Goal: Information Seeking & Learning: Learn about a topic

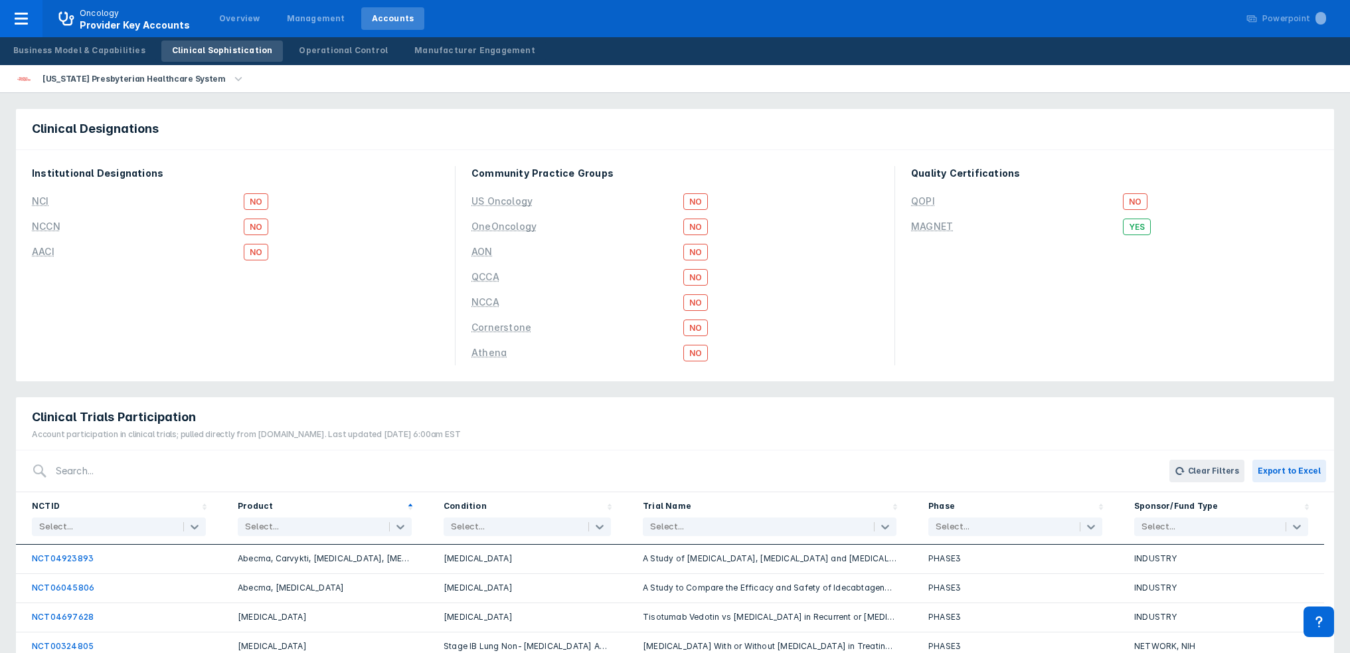
scroll to position [225, 0]
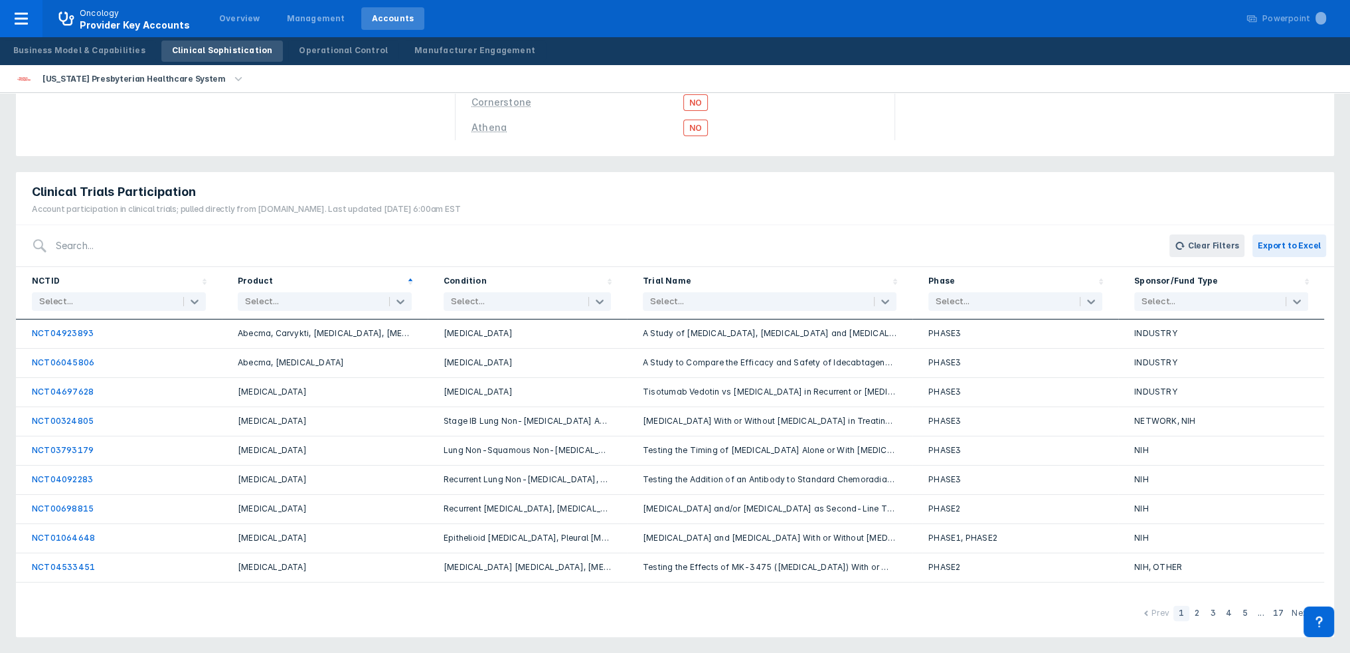
click at [533, 225] on div "Clear Filters Export to Excel" at bounding box center [675, 246] width 1318 height 42
click at [603, 296] on icon at bounding box center [599, 301] width 13 height 13
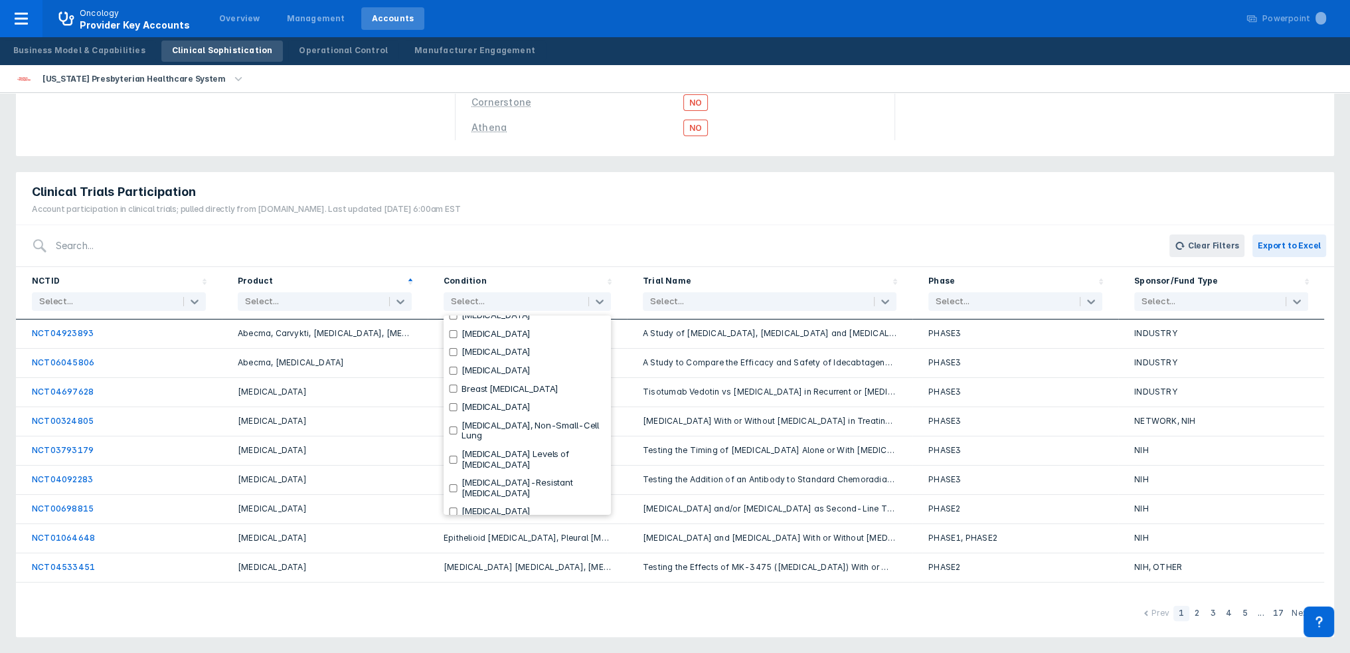
scroll to position [1860, 0]
click at [453, 343] on input "checkbox" at bounding box center [453, 339] width 9 height 8
checkbox input "true"
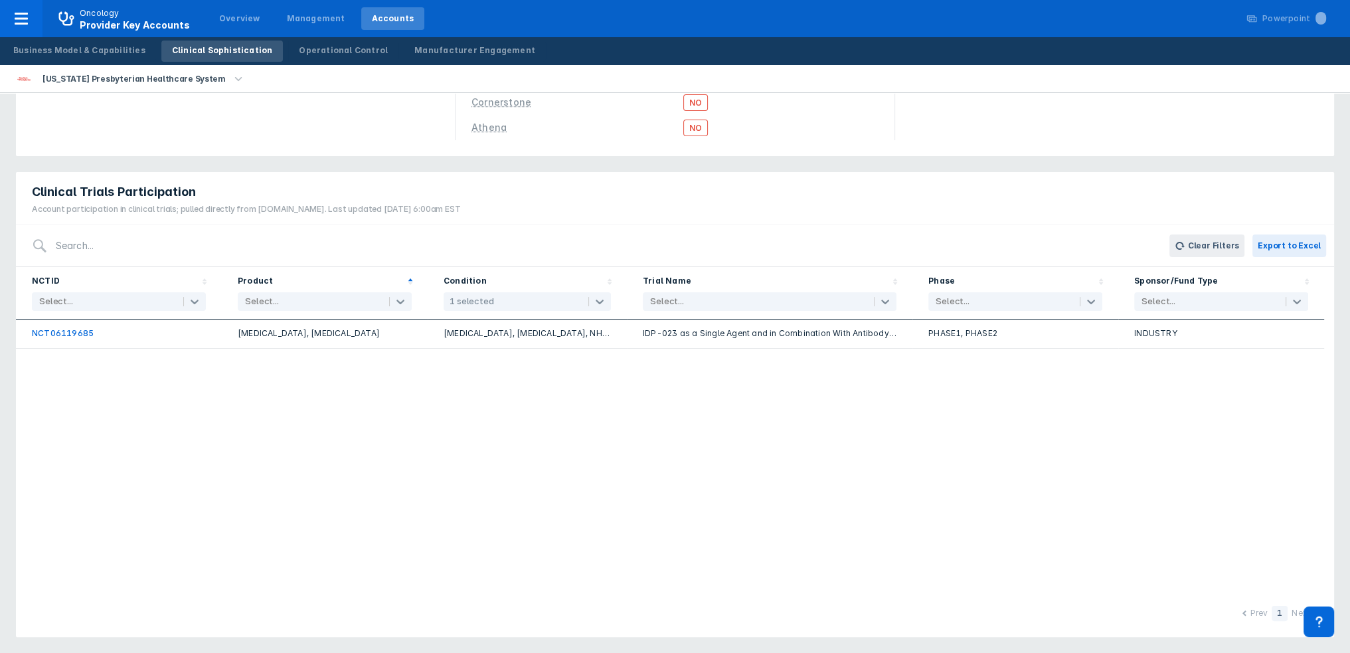
click at [596, 227] on div "Clear Filters Export to Excel" at bounding box center [675, 246] width 1318 height 42
click at [602, 303] on icon at bounding box center [599, 301] width 13 height 13
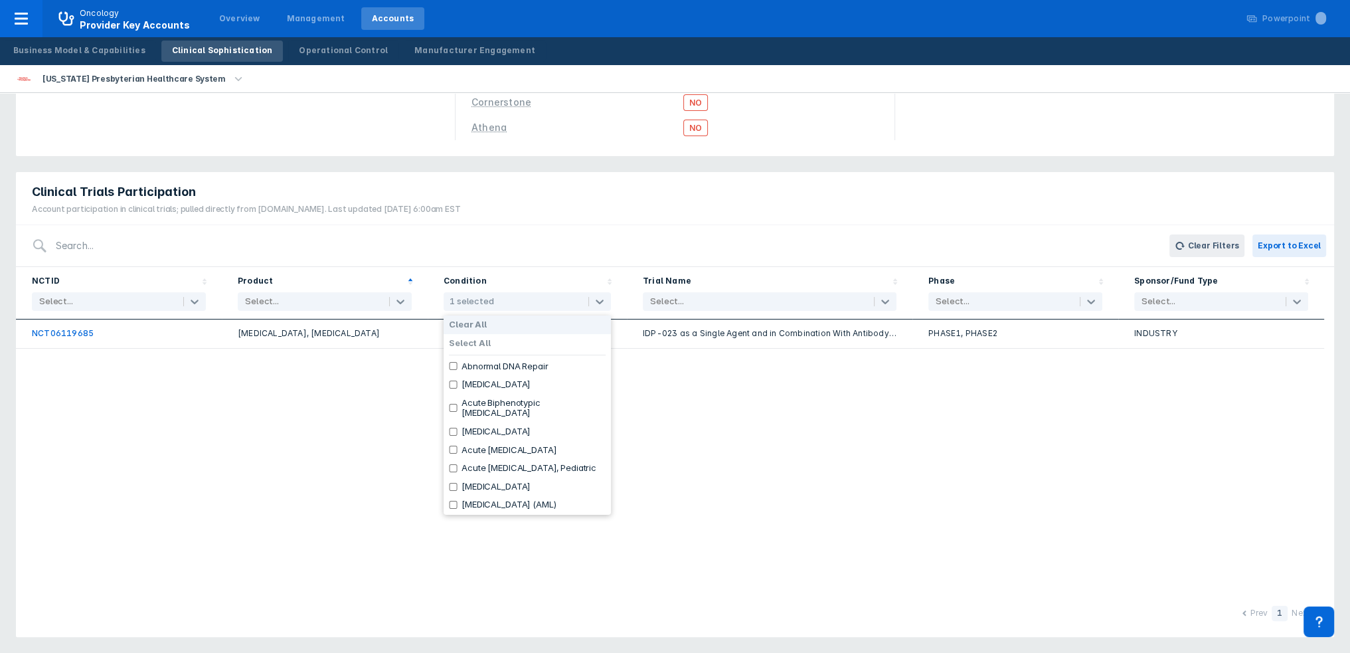
click at [478, 320] on label "Clear All" at bounding box center [468, 324] width 38 height 11
checkbox input "false"
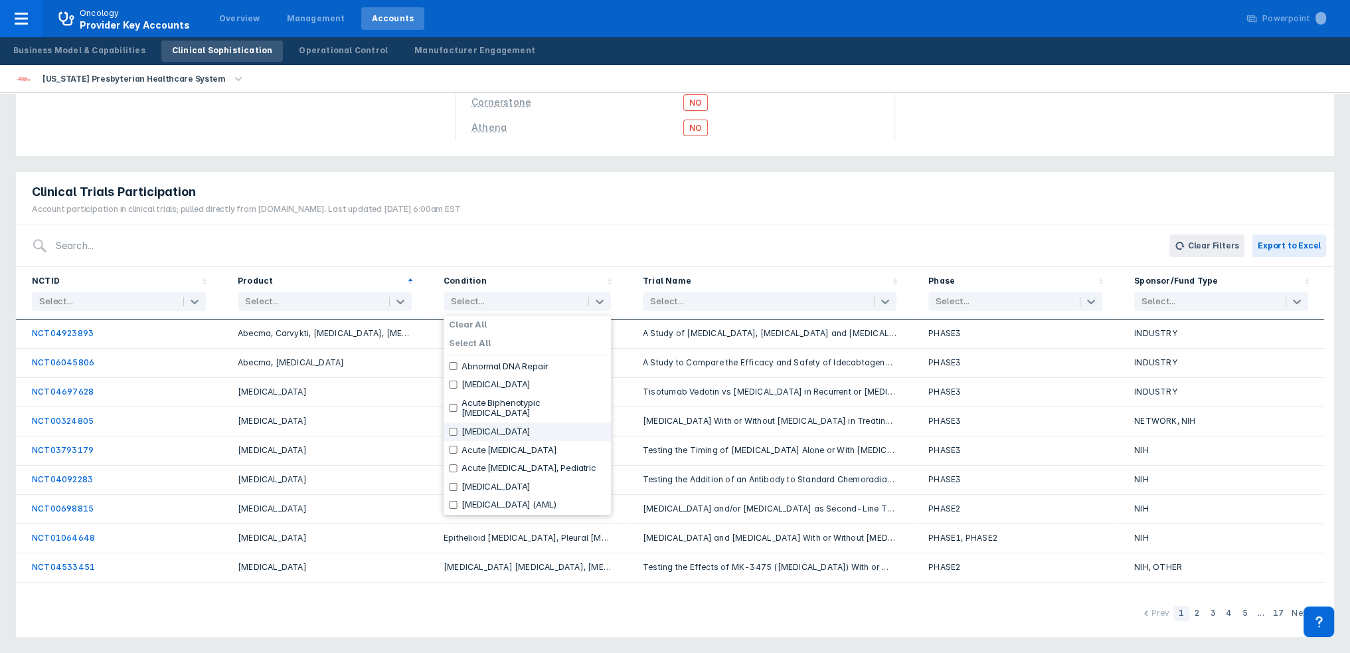
click at [553, 225] on div "Clear Filters Export to Excel" at bounding box center [675, 246] width 1318 height 42
drag, startPoint x: 596, startPoint y: 297, endPoint x: 590, endPoint y: 304, distance: 9.4
click at [595, 297] on icon at bounding box center [599, 301] width 13 height 13
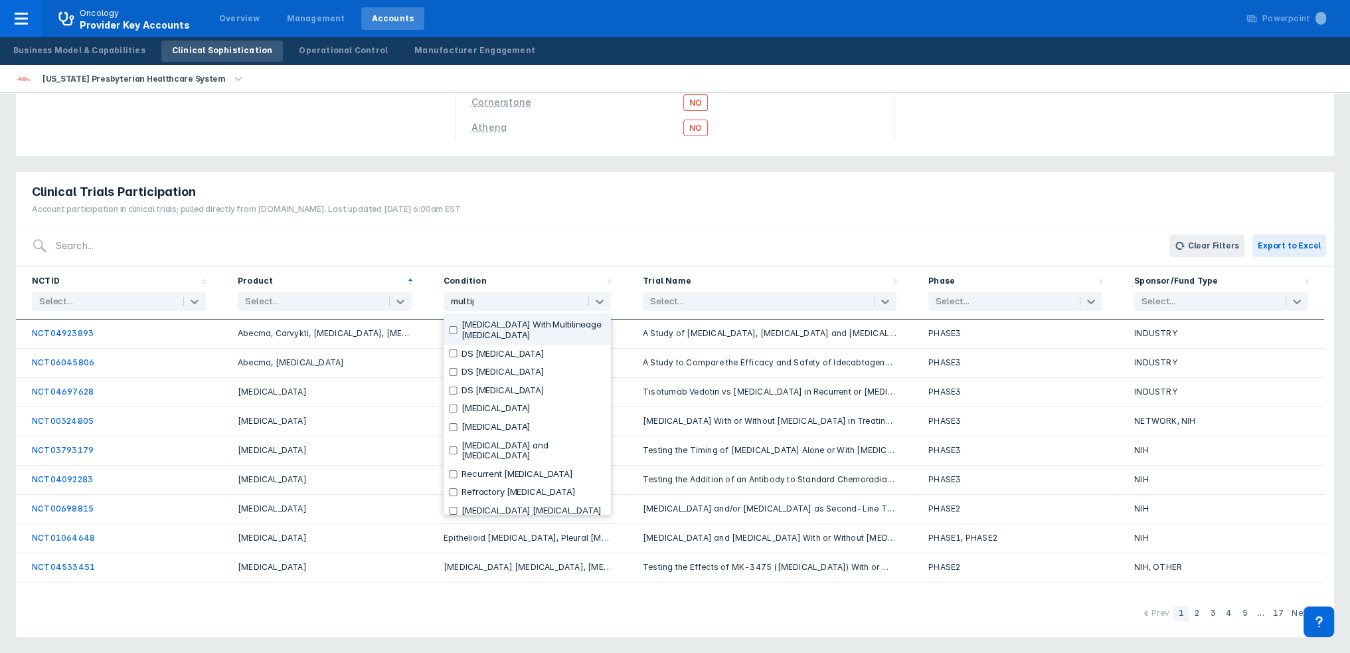
type input "multiple"
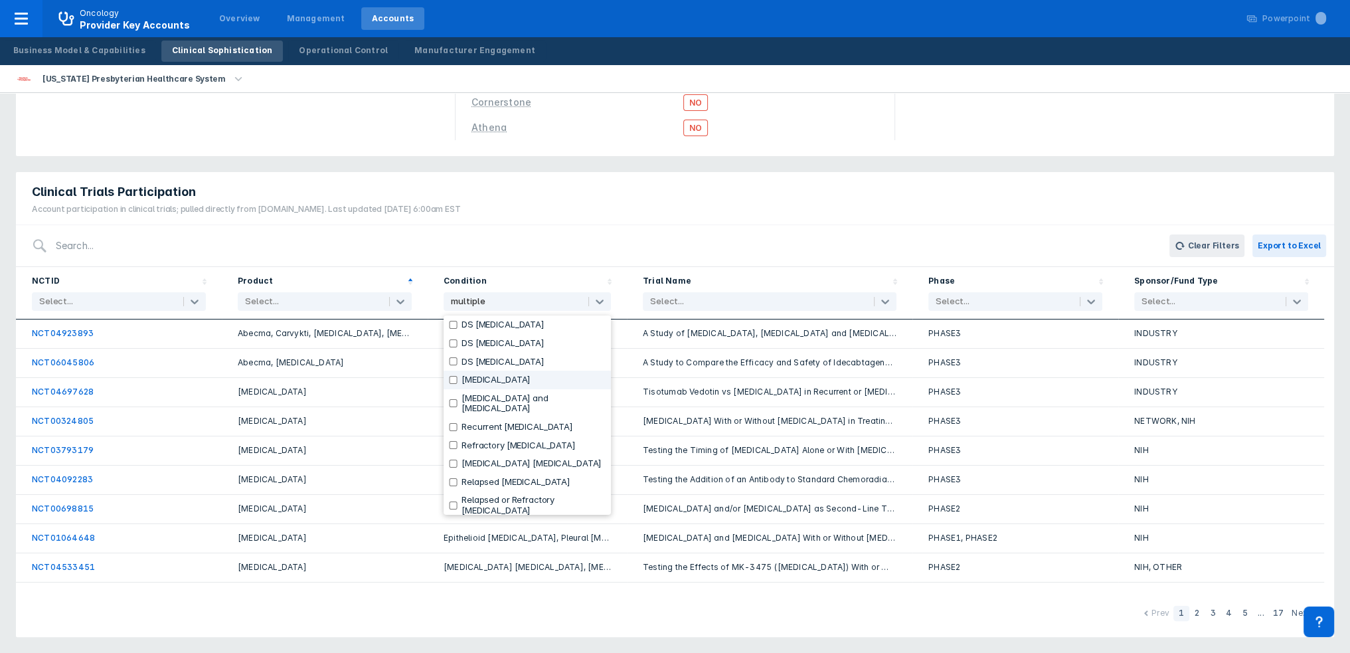
click at [449, 381] on input "checkbox" at bounding box center [453, 380] width 9 height 8
checkbox input "true"
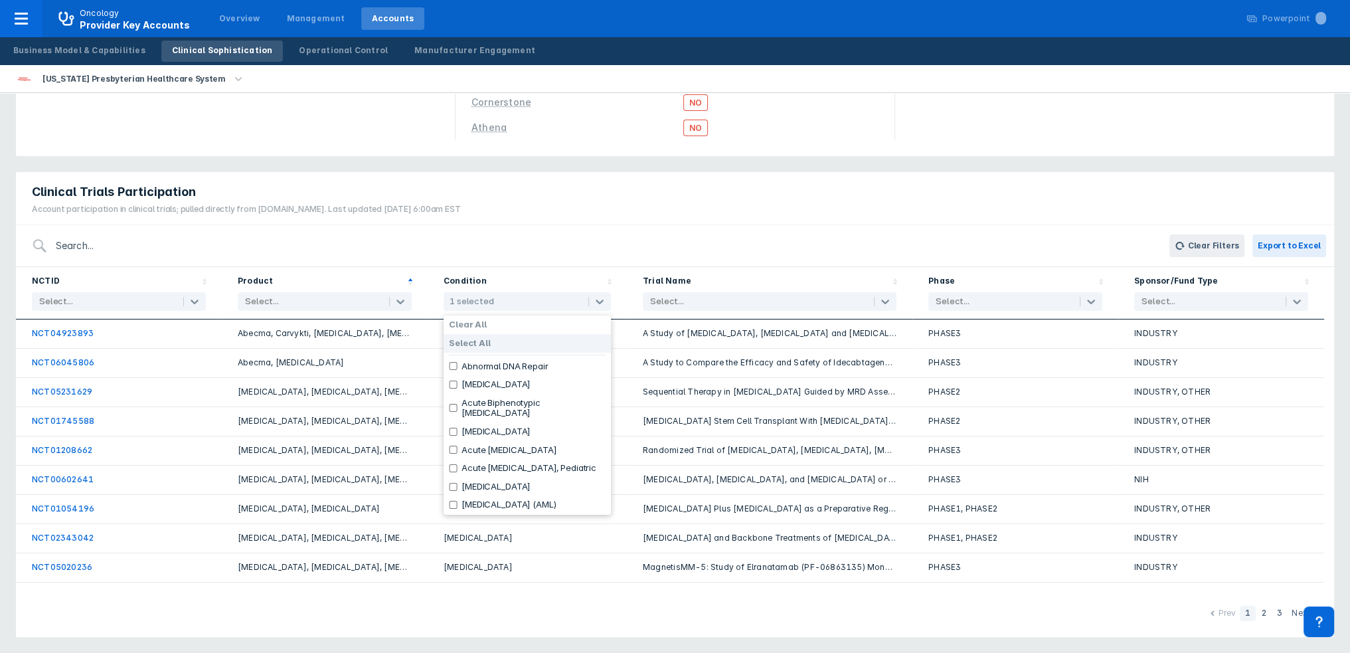
click at [616, 244] on input "search" at bounding box center [597, 245] width 1098 height 31
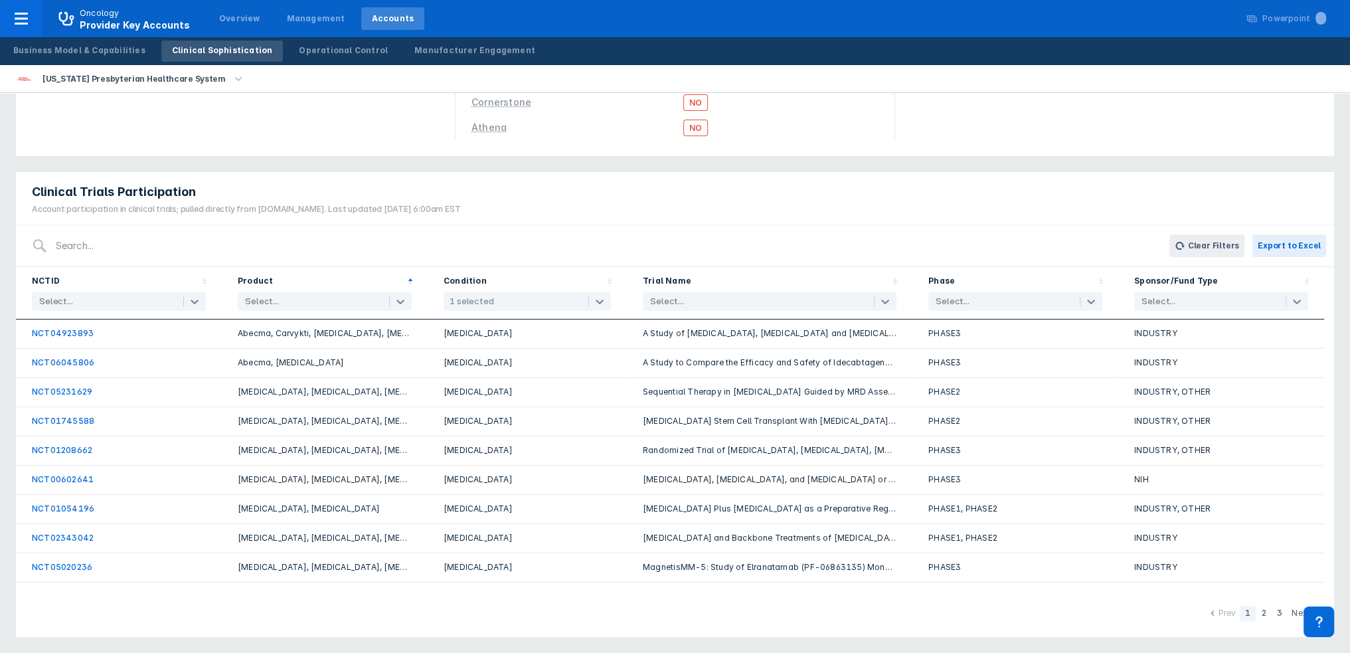
click at [887, 196] on div "Clinical Trials Participation Account participation in clinical trials; pulled …" at bounding box center [675, 198] width 1318 height 53
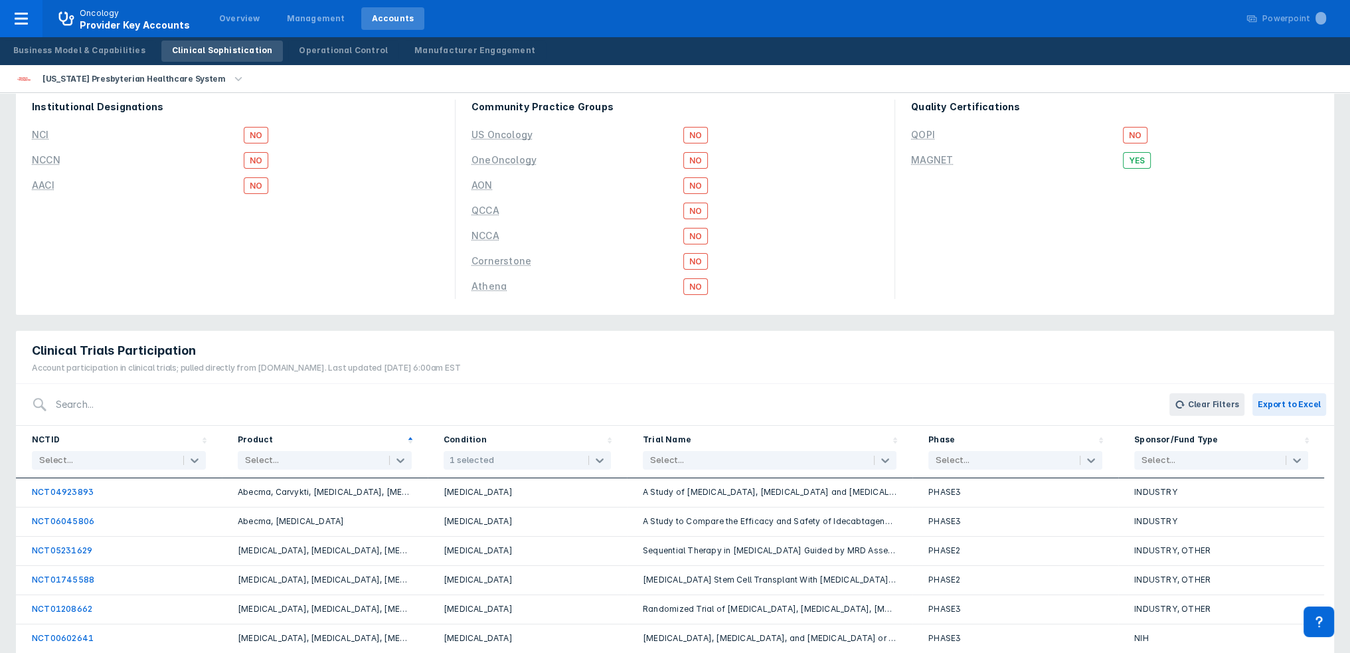
scroll to position [133, 0]
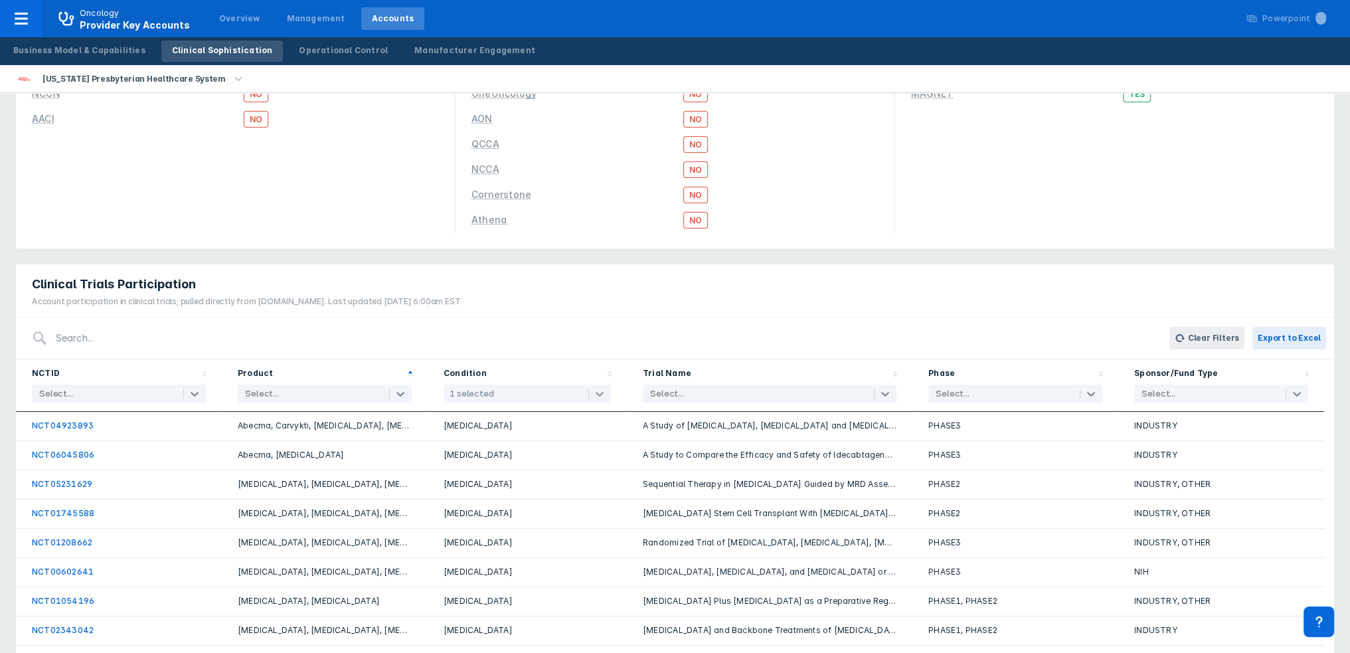
click at [604, 390] on icon at bounding box center [599, 393] width 13 height 13
drag, startPoint x: 465, startPoint y: 418, endPoint x: 474, endPoint y: 404, distance: 16.4
click at [466, 419] on label "Clear All" at bounding box center [468, 417] width 38 height 11
checkbox input "false"
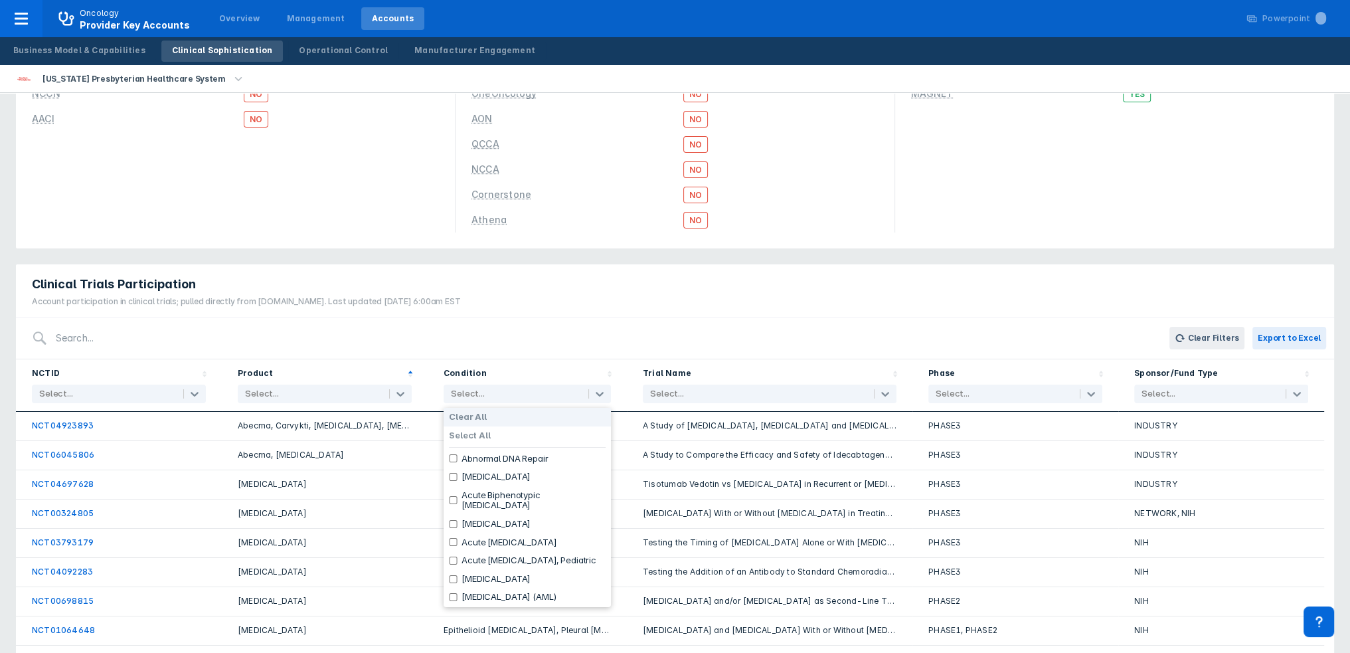
click at [481, 416] on label "Clear All" at bounding box center [468, 417] width 38 height 11
click at [460, 342] on input "search" at bounding box center [597, 338] width 1098 height 31
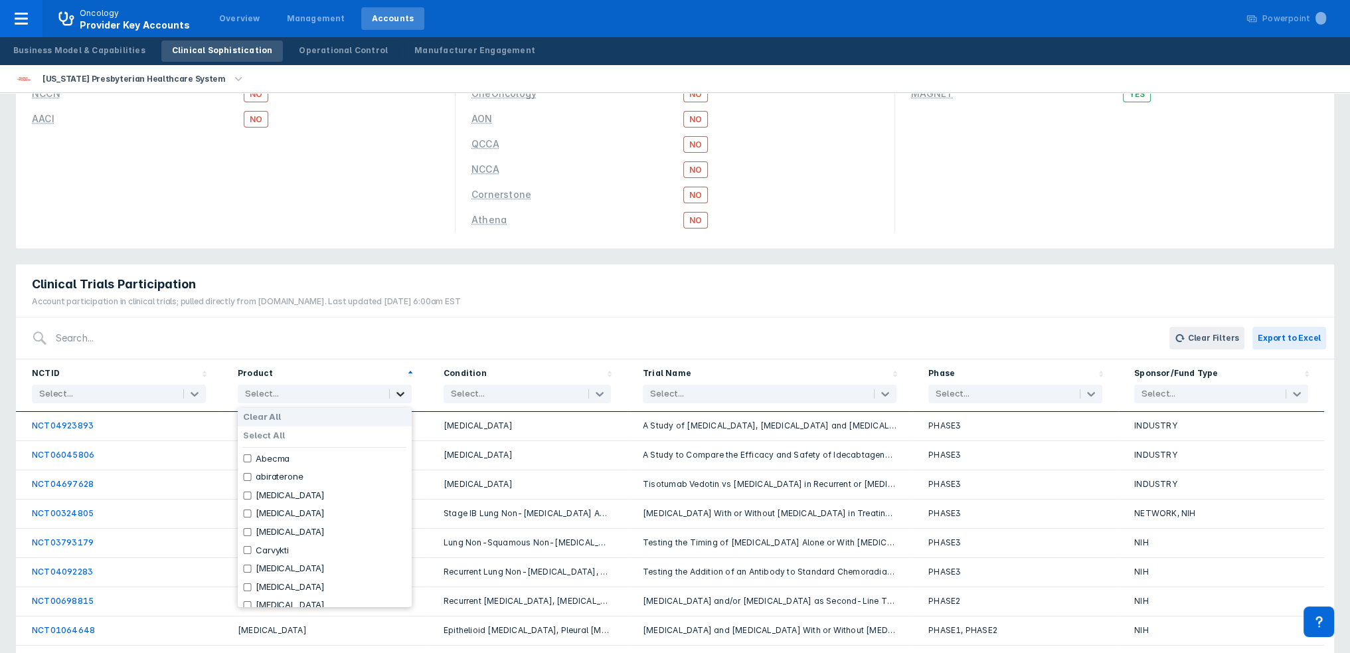
click at [394, 389] on div at bounding box center [400, 394] width 21 height 16
click at [260, 543] on div "Carvykti" at bounding box center [325, 550] width 174 height 19
checkbox input "true"
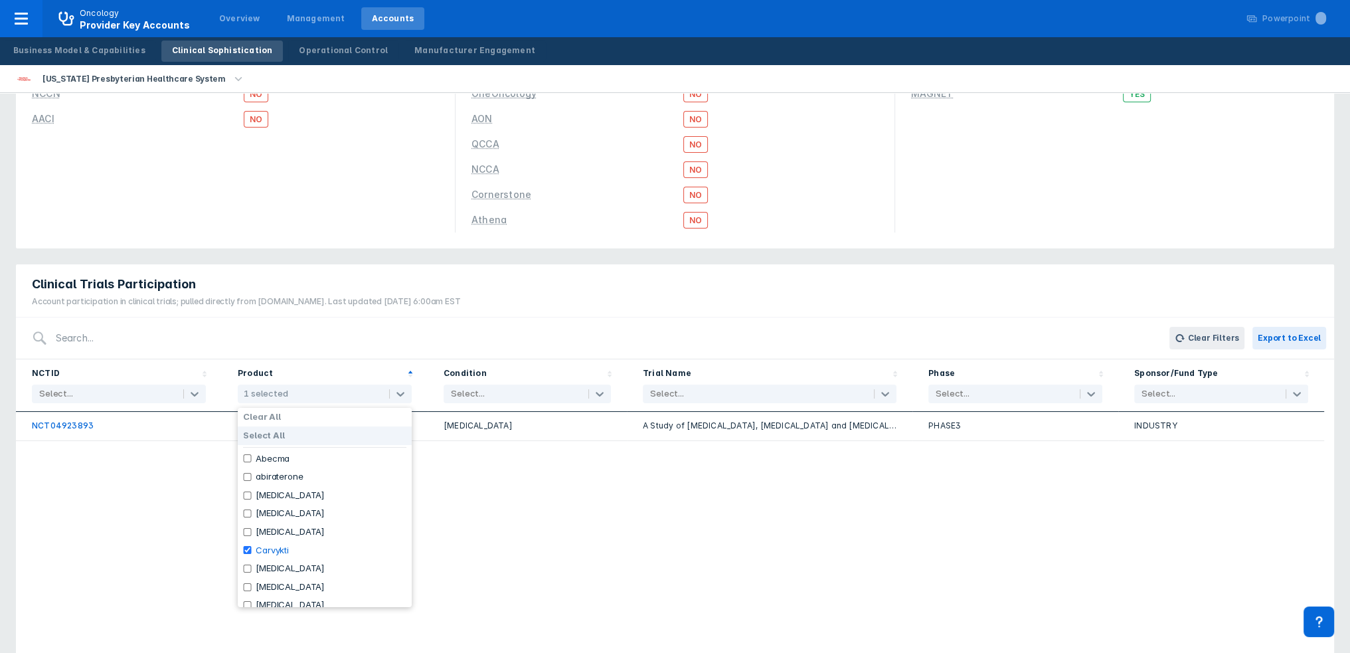
click at [525, 297] on div "Clinical Trials Participation Account participation in clinical trials; pulled …" at bounding box center [675, 290] width 1318 height 53
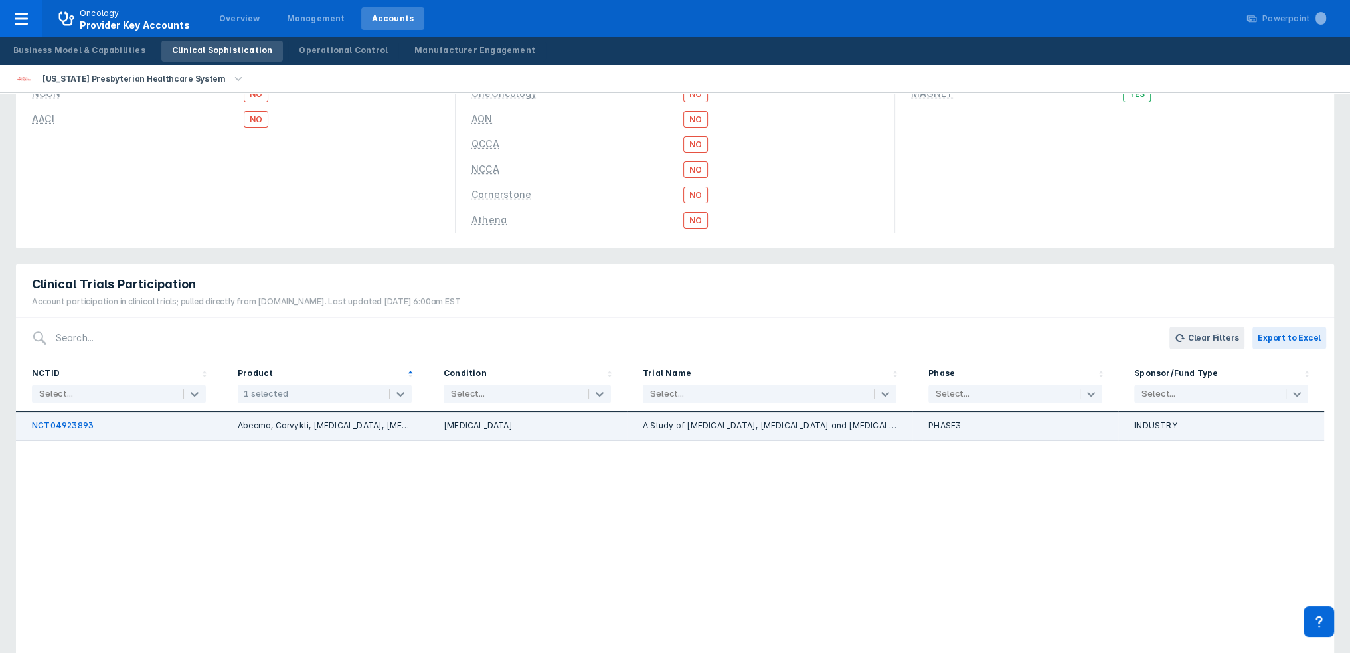
click at [57, 425] on link "NCT04923893" at bounding box center [63, 425] width 62 height 10
